Goal: Information Seeking & Learning: Learn about a topic

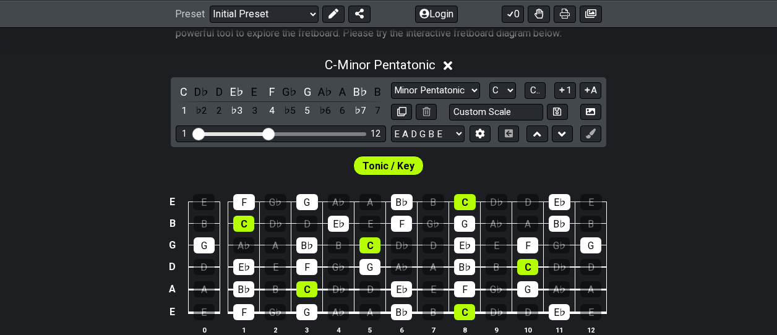
scroll to position [270, 0]
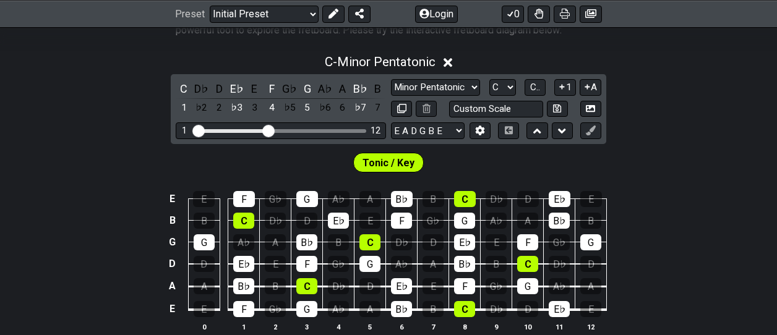
drag, startPoint x: 776, startPoint y: 109, endPoint x: 769, endPoint y: 97, distance: 14.1
click at [769, 97] on div "C - Minor Pentatonic C D♭ D E♭ E F G♭ G A♭ A B♭ B 1 ♭2 2 ♭3 3 4 ♭5 5 ♭6 6 ♭7 7 …" at bounding box center [388, 198] width 777 height 302
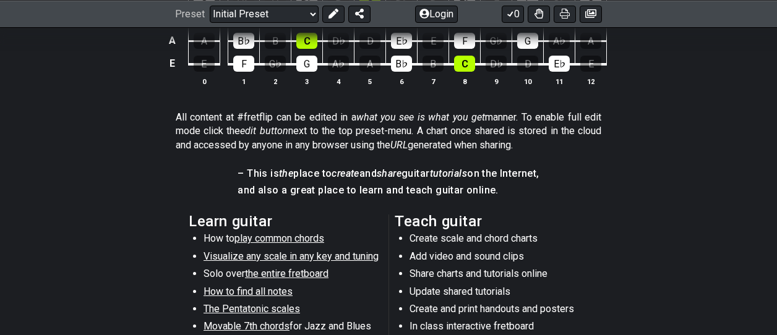
scroll to position [521, 0]
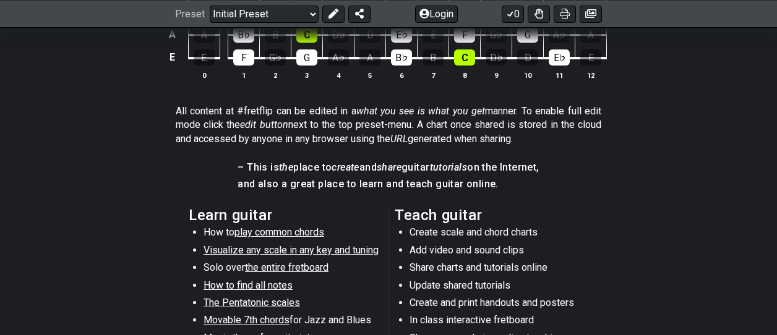
click at [262, 286] on span "How to find all notes" at bounding box center [247, 285] width 89 height 12
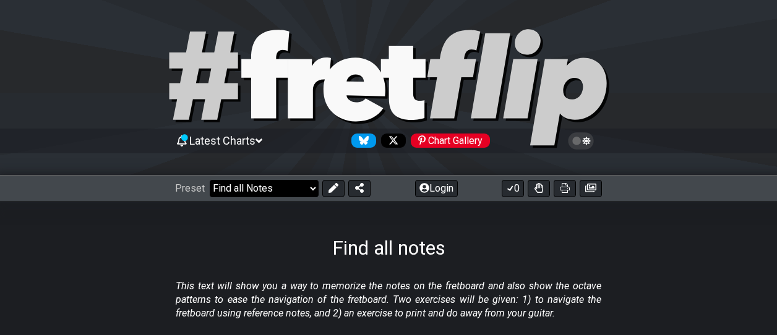
click at [288, 183] on select "Welcome to #fretflip! Initial Preset Custom Preset Minor Pentatonic Major Penta…" at bounding box center [264, 188] width 109 height 17
click at [210, 180] on select "Welcome to #fretflip! Initial Preset Custom Preset Minor Pentatonic Major Penta…" at bounding box center [264, 188] width 109 height 17
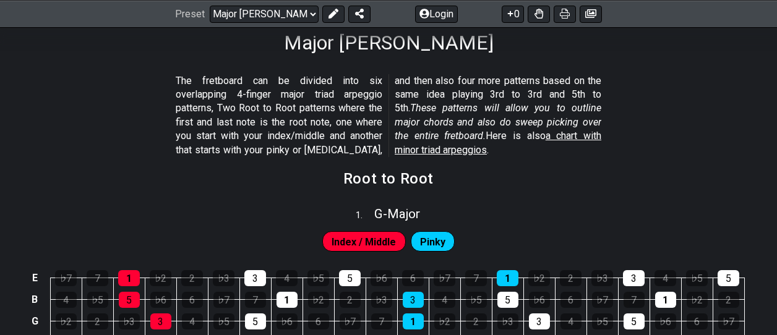
scroll to position [141, 0]
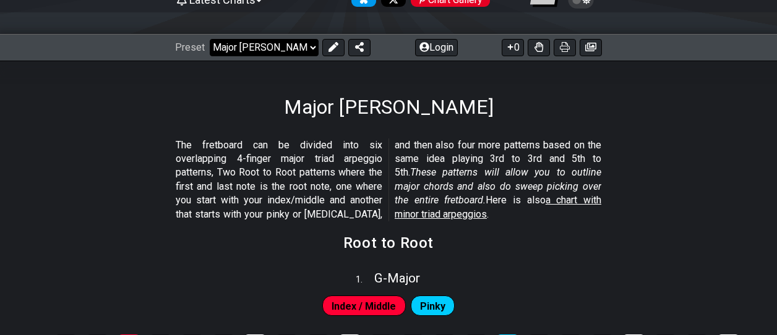
click at [307, 54] on select "Welcome to #fretflip! Initial Preset Custom Preset Minor Pentatonic Major Penta…" at bounding box center [264, 47] width 109 height 17
click at [210, 39] on select "Welcome to #fretflip! Initial Preset Custom Preset Minor Pentatonic Major Penta…" at bounding box center [264, 47] width 109 height 17
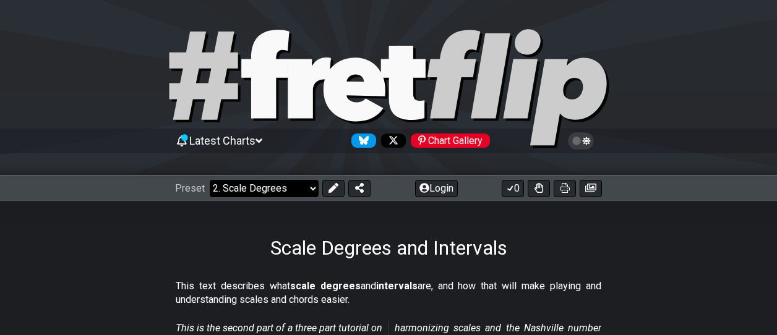
click at [312, 184] on select "Welcome to #fretflip! Initial Preset Custom Preset Minor Pentatonic Major Penta…" at bounding box center [264, 188] width 109 height 17
click at [210, 180] on select "Welcome to #fretflip! Initial Preset Custom Preset Minor Pentatonic Major Penta…" at bounding box center [264, 188] width 109 height 17
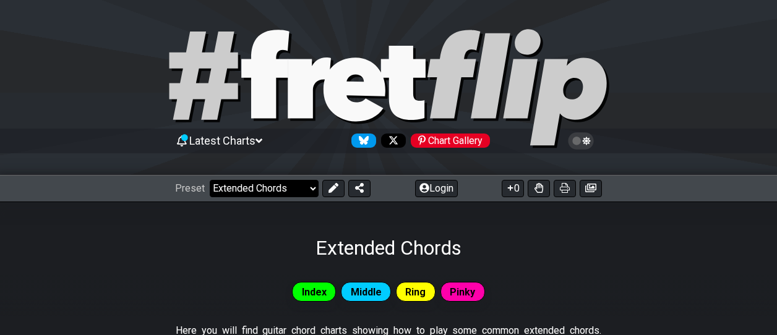
click at [281, 186] on select "Welcome to #fretflip! Initial Preset Custom Preset Minor Pentatonic Major Penta…" at bounding box center [264, 188] width 109 height 17
click at [210, 180] on select "Welcome to #fretflip! Initial Preset Custom Preset Minor Pentatonic Major Penta…" at bounding box center [264, 188] width 109 height 17
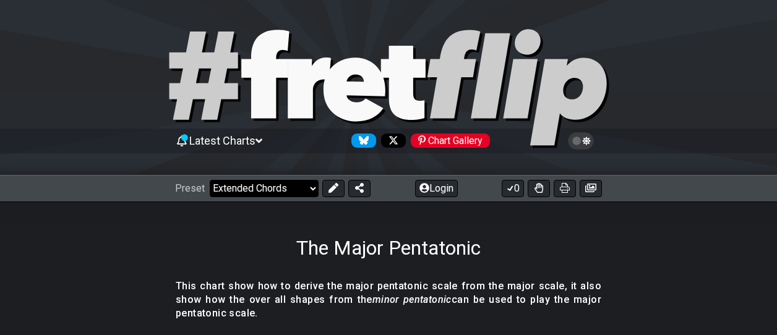
select select "/major-pentatonic"
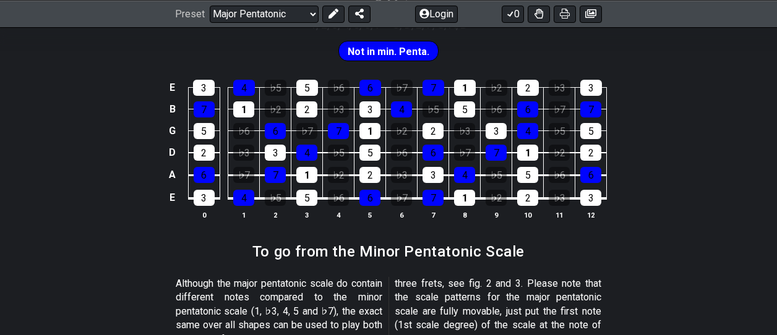
scroll to position [164, 0]
